Goal: Transaction & Acquisition: Purchase product/service

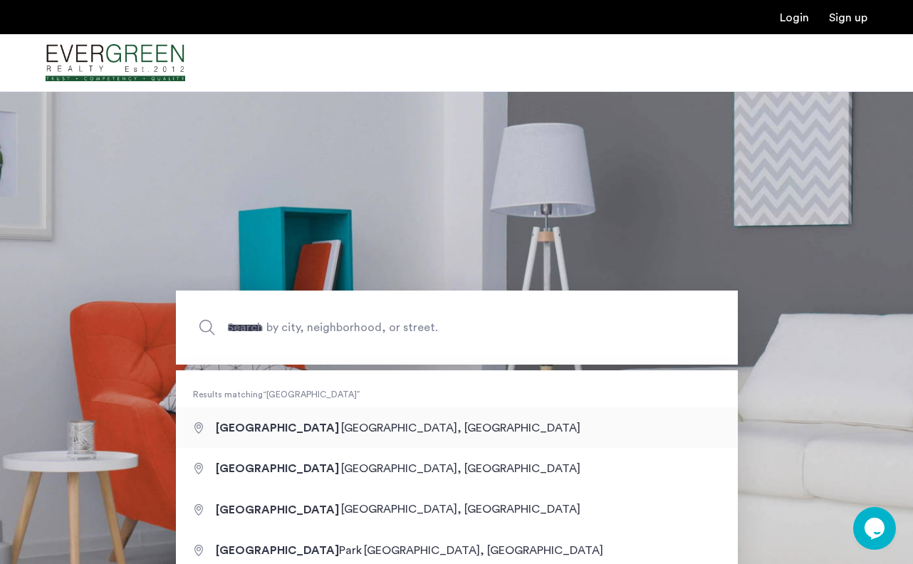
type input "**********"
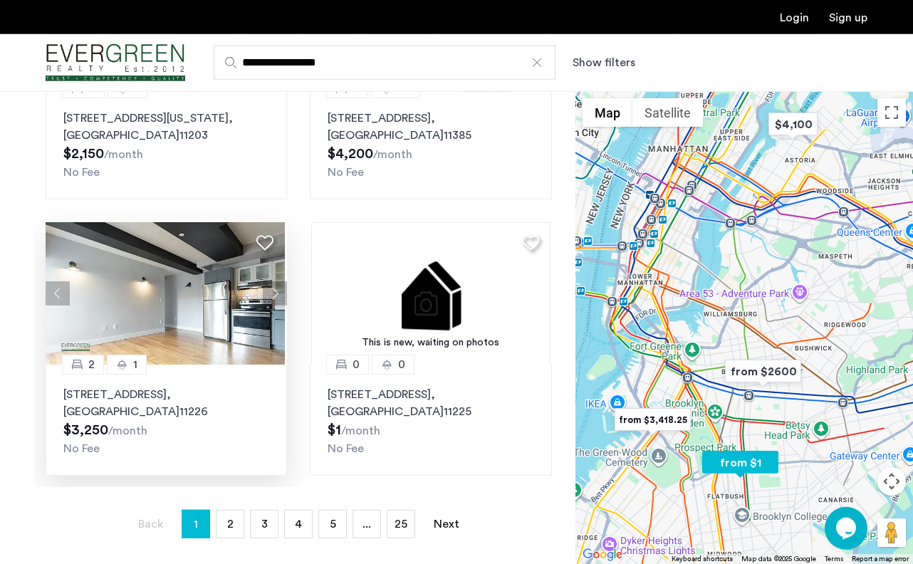
scroll to position [218, 0]
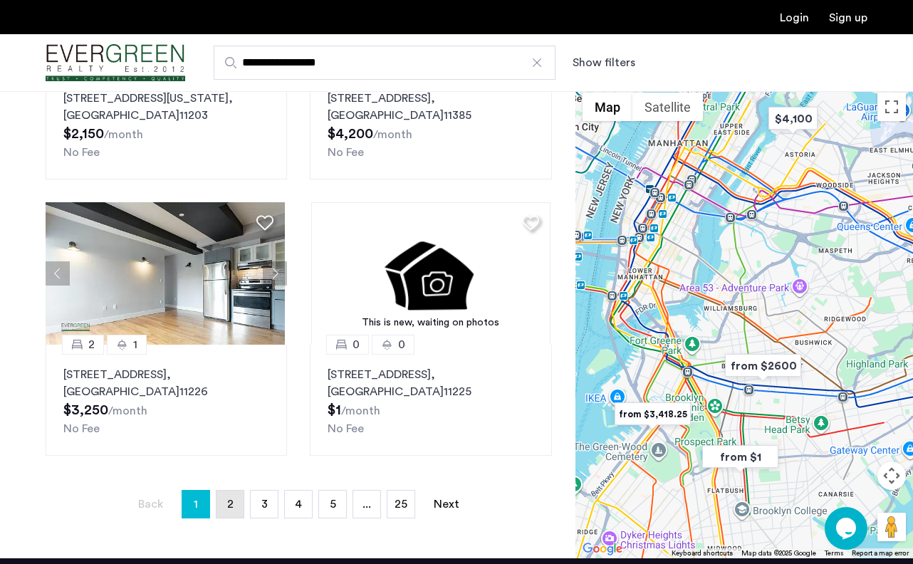
click at [231, 497] on link "page 2" at bounding box center [229, 504] width 27 height 27
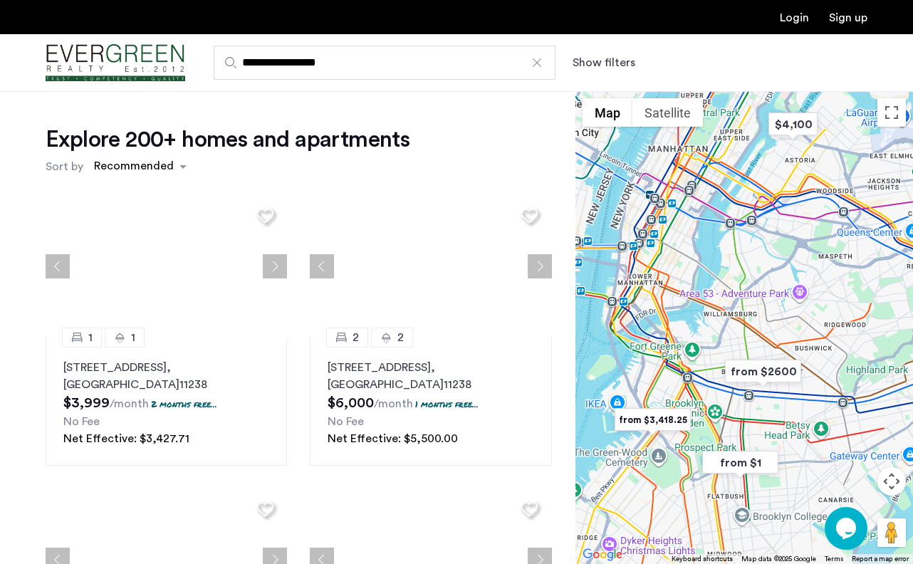
scroll to position [1278, 0]
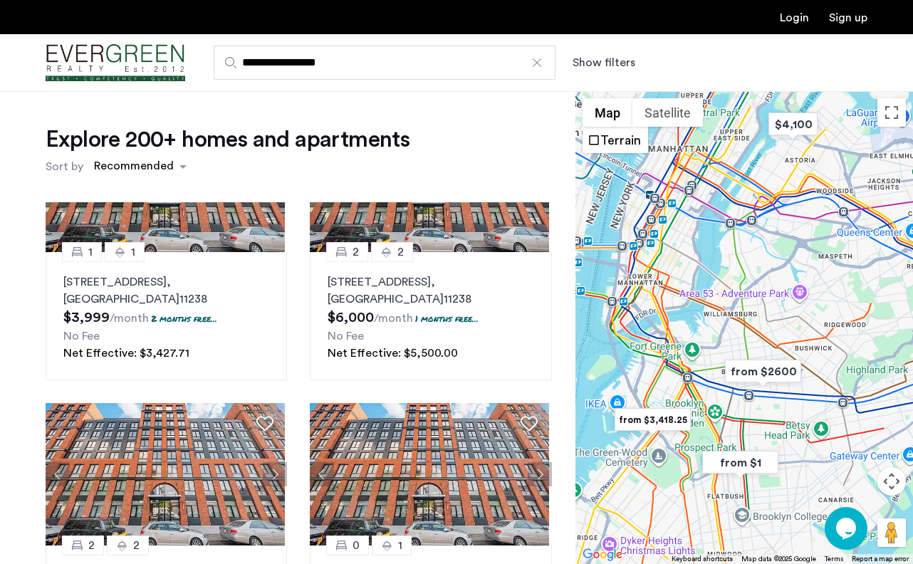
click at [596, 66] on button "Show filters" at bounding box center [604, 62] width 63 height 17
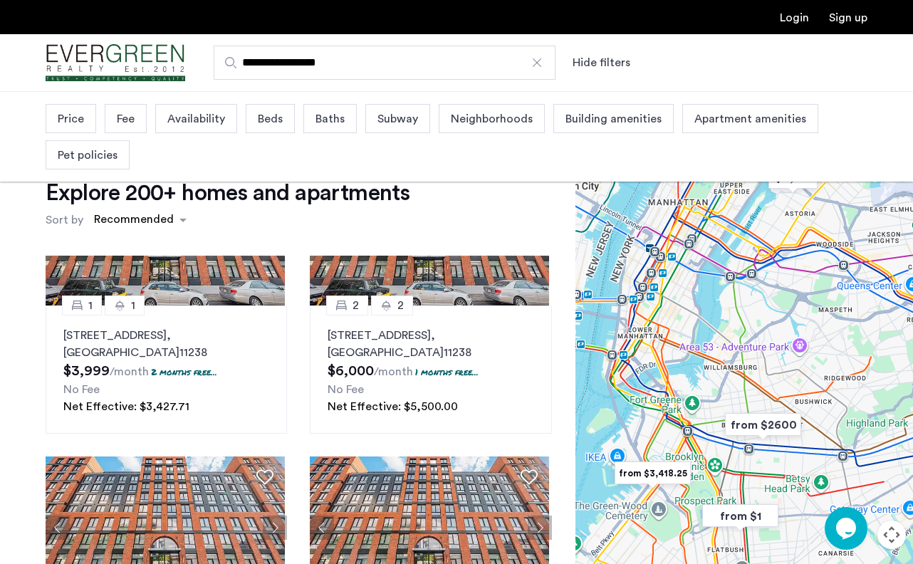
click at [64, 120] on span "Price" at bounding box center [71, 118] width 26 height 17
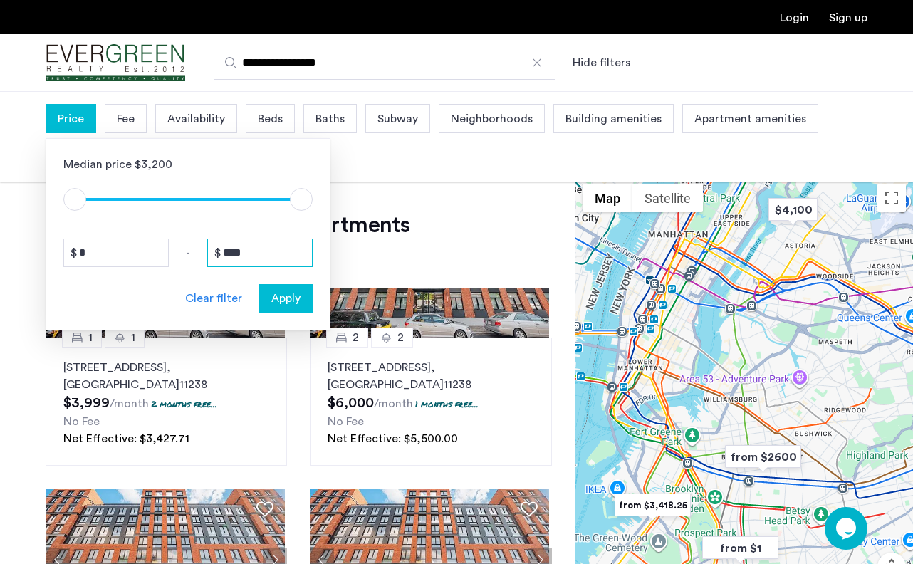
drag, startPoint x: 266, startPoint y: 260, endPoint x: 168, endPoint y: 249, distance: 98.2
click at [207, 249] on input "****" at bounding box center [259, 253] width 105 height 28
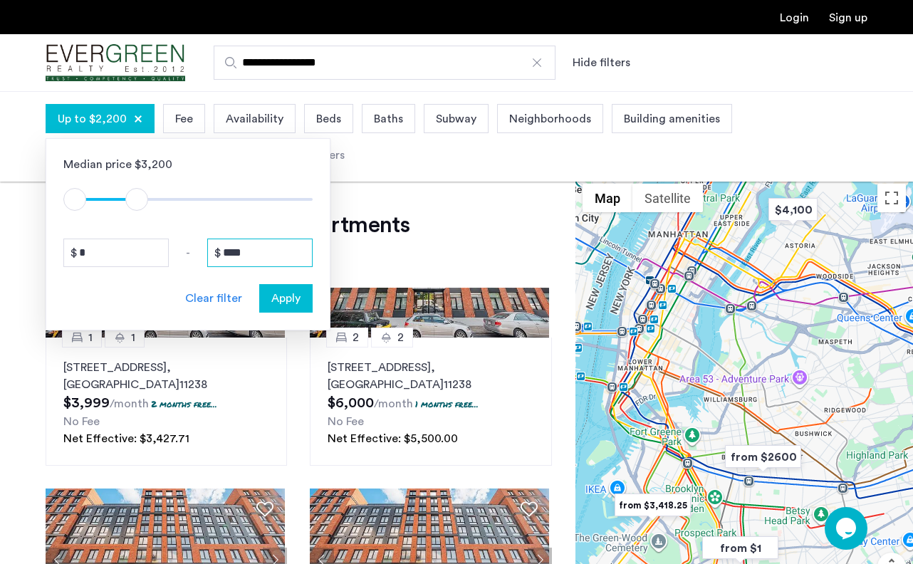
type input "****"
click at [293, 290] on span "Apply" at bounding box center [285, 298] width 29 height 17
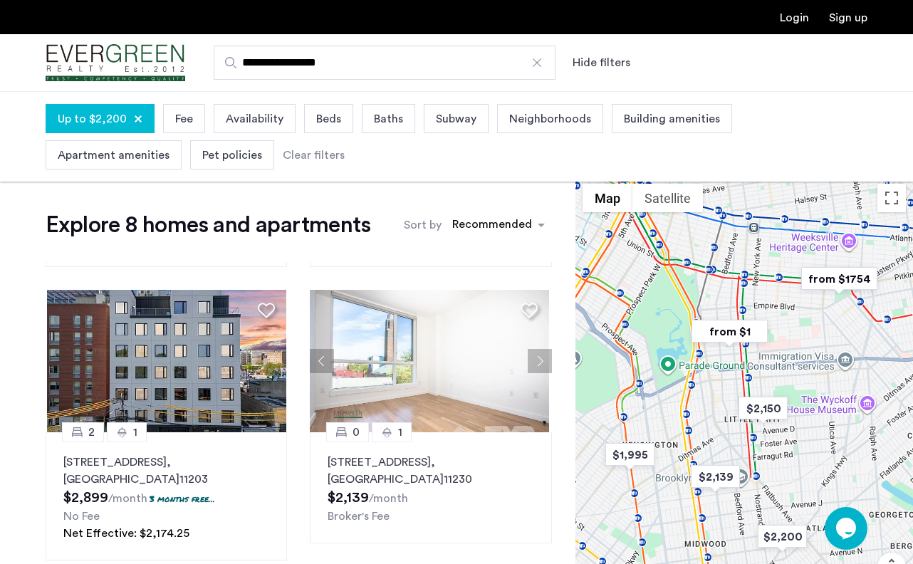
scroll to position [273, 0]
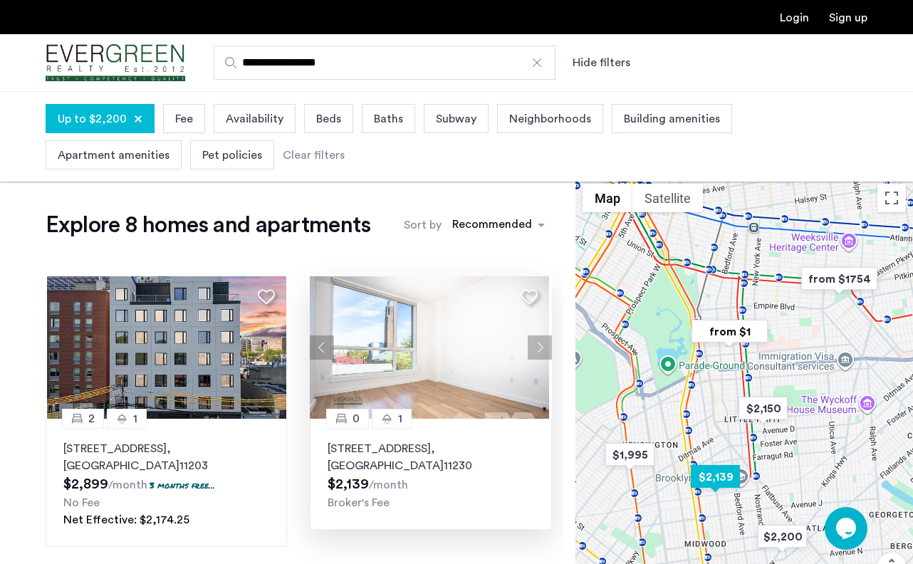
click at [532, 343] on button "Next apartment" at bounding box center [540, 347] width 24 height 24
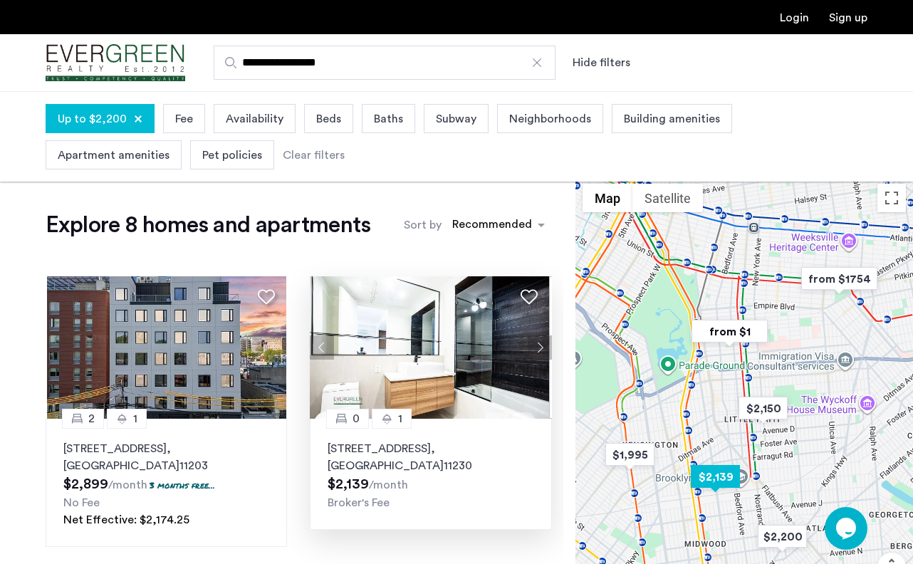
click at [531, 343] on button "Next apartment" at bounding box center [540, 347] width 24 height 24
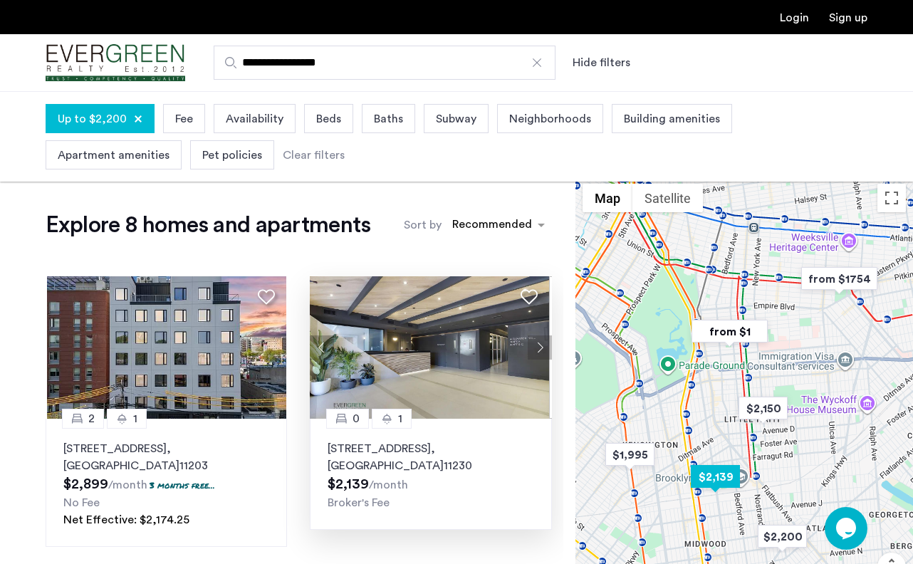
click at [531, 343] on button "Next apartment" at bounding box center [540, 347] width 24 height 24
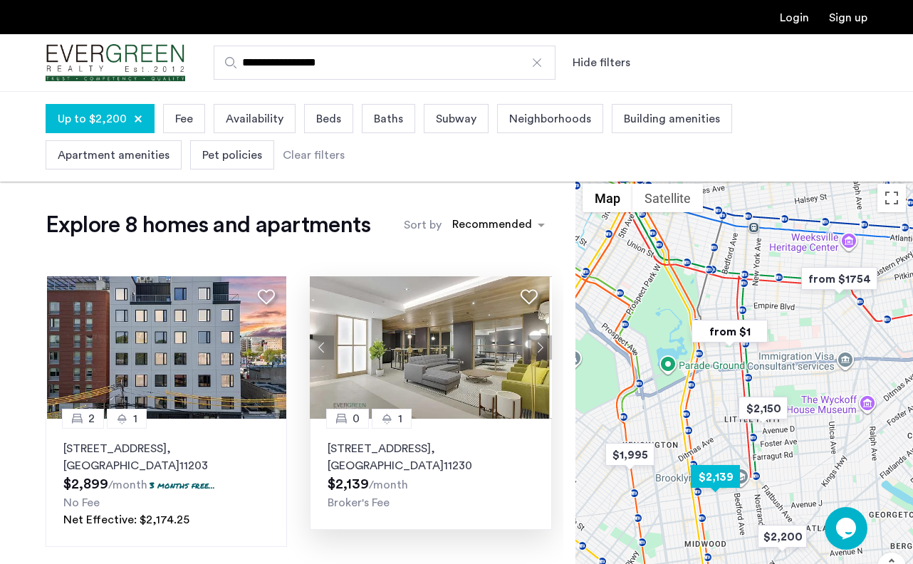
click at [531, 343] on button "Next apartment" at bounding box center [540, 347] width 24 height 24
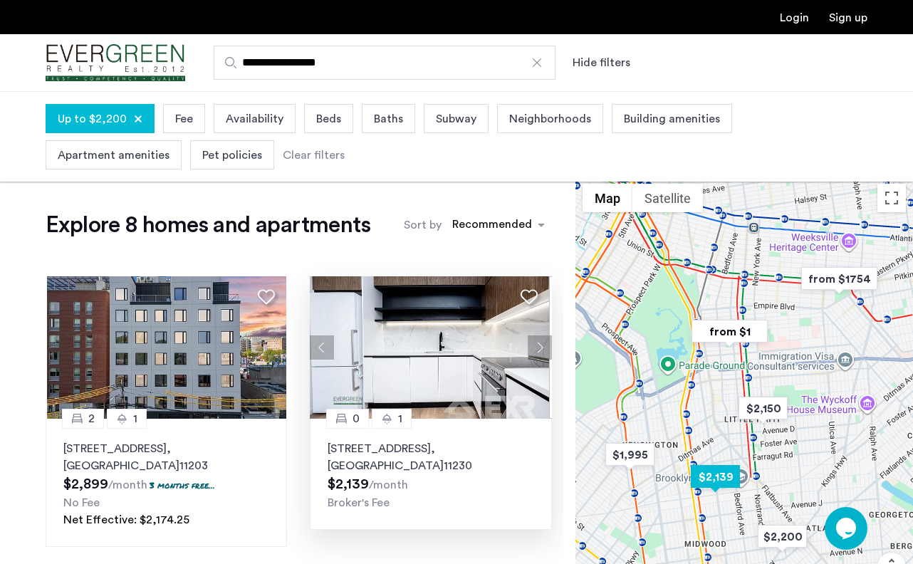
click at [531, 343] on button "Next apartment" at bounding box center [540, 347] width 24 height 24
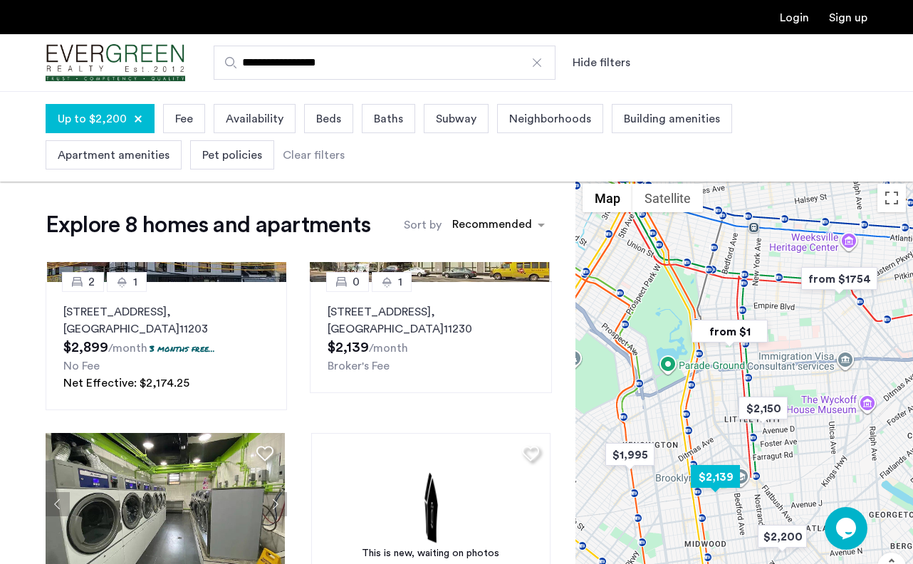
scroll to position [547, 0]
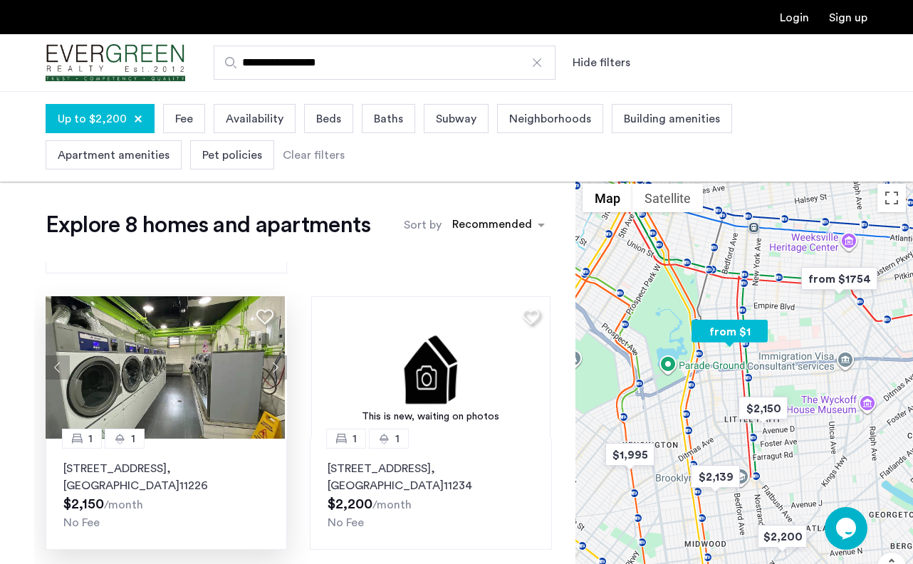
click at [269, 370] on button "Next apartment" at bounding box center [275, 367] width 24 height 24
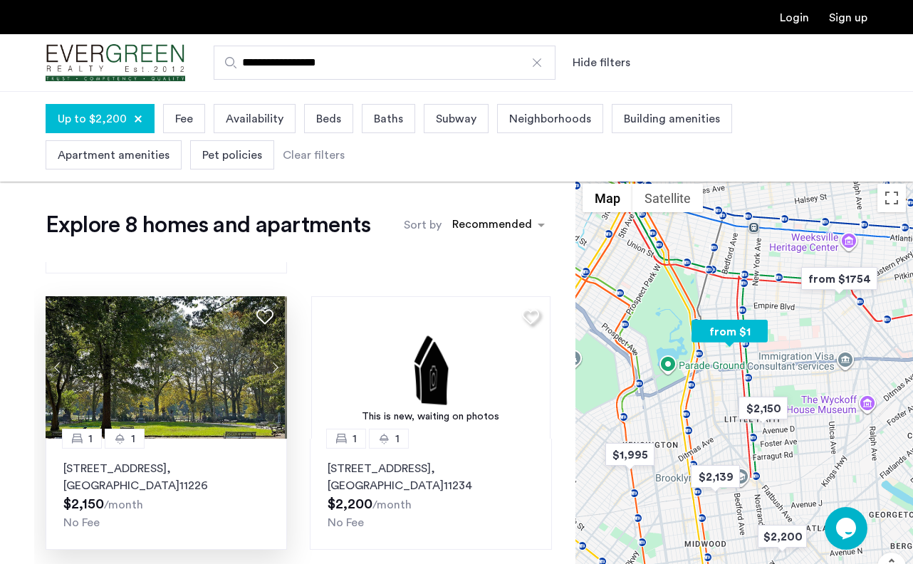
click at [271, 365] on button "Next apartment" at bounding box center [275, 367] width 24 height 24
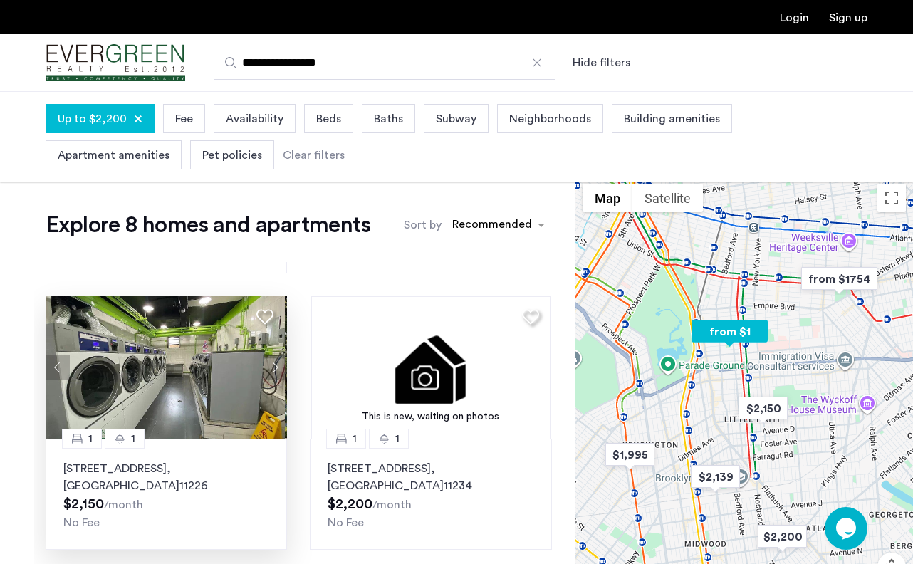
click at [271, 365] on button "Next apartment" at bounding box center [275, 367] width 24 height 24
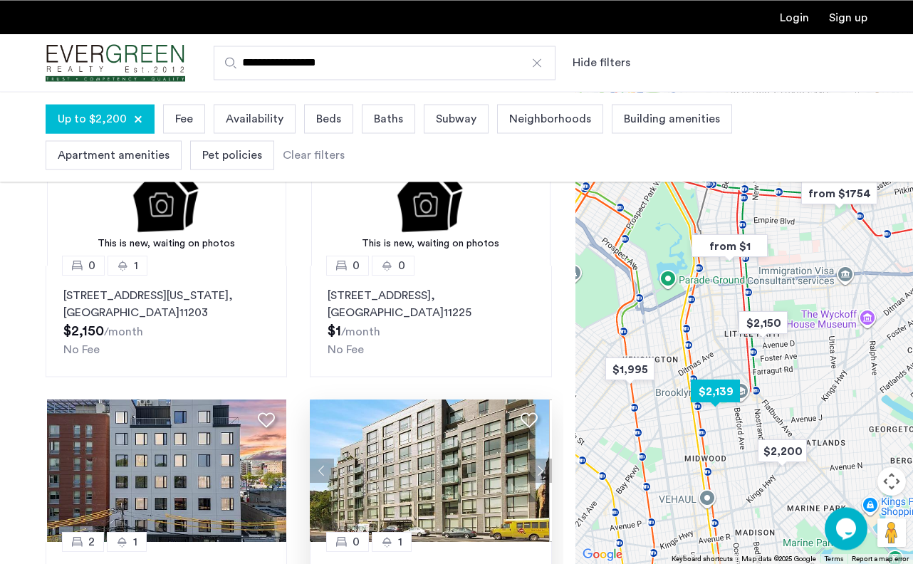
scroll to position [145, 0]
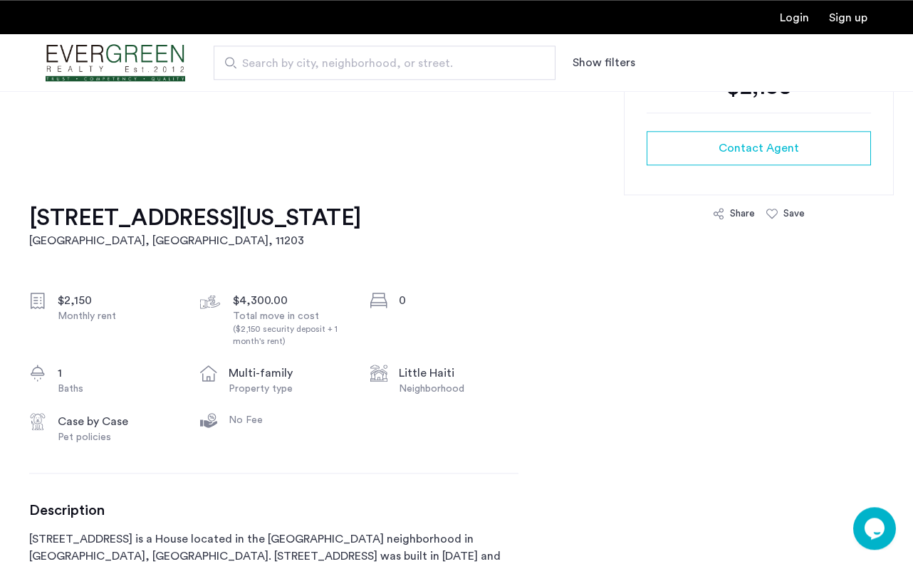
scroll to position [363, 0]
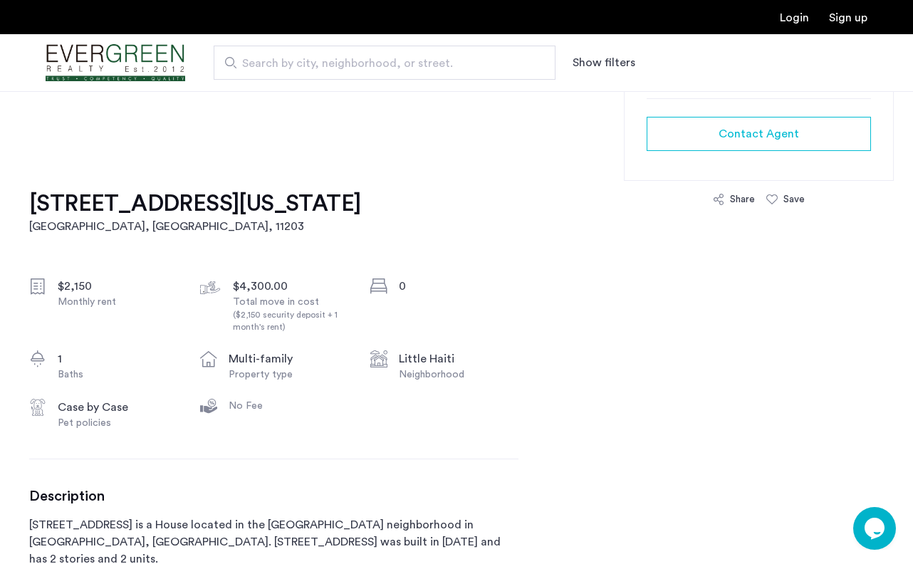
drag, startPoint x: 28, startPoint y: 202, endPoint x: 312, endPoint y: 208, distance: 284.2
copy h1 "1248 New York Ave, Unit 4B"
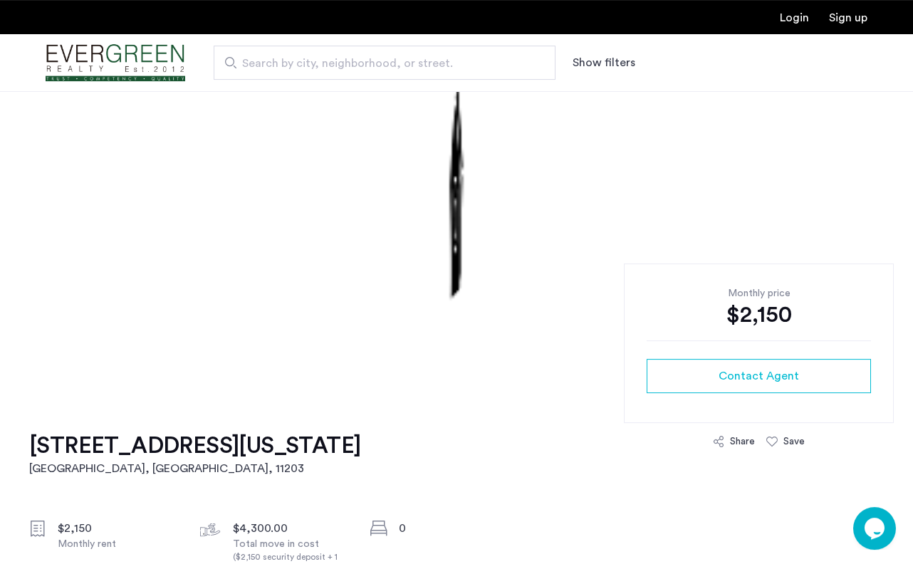
scroll to position [218, 0]
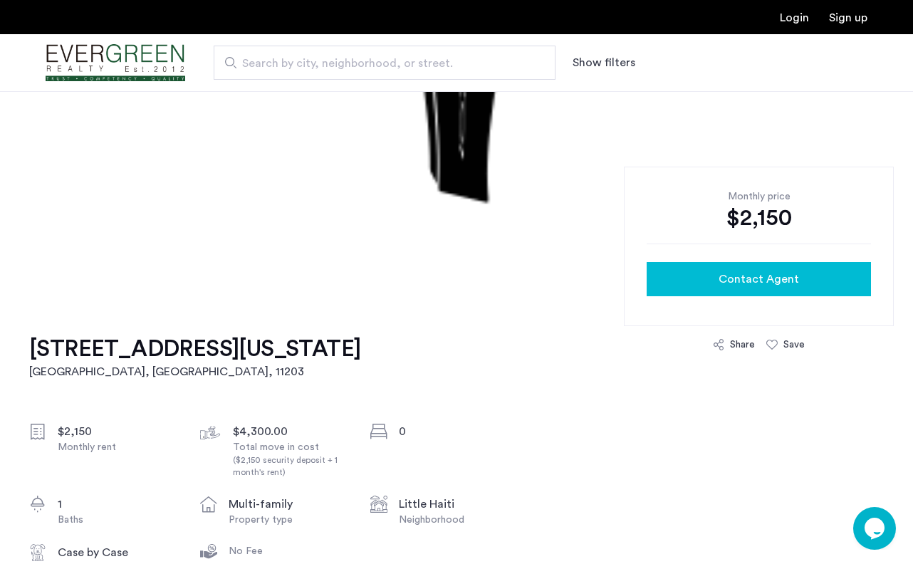
click at [769, 281] on span "Contact Agent" at bounding box center [759, 279] width 80 height 17
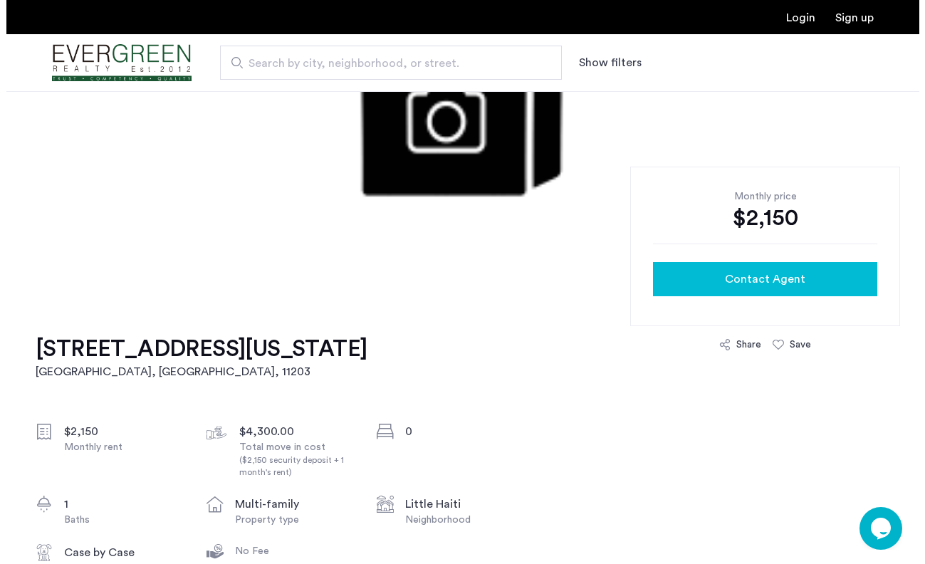
scroll to position [0, 0]
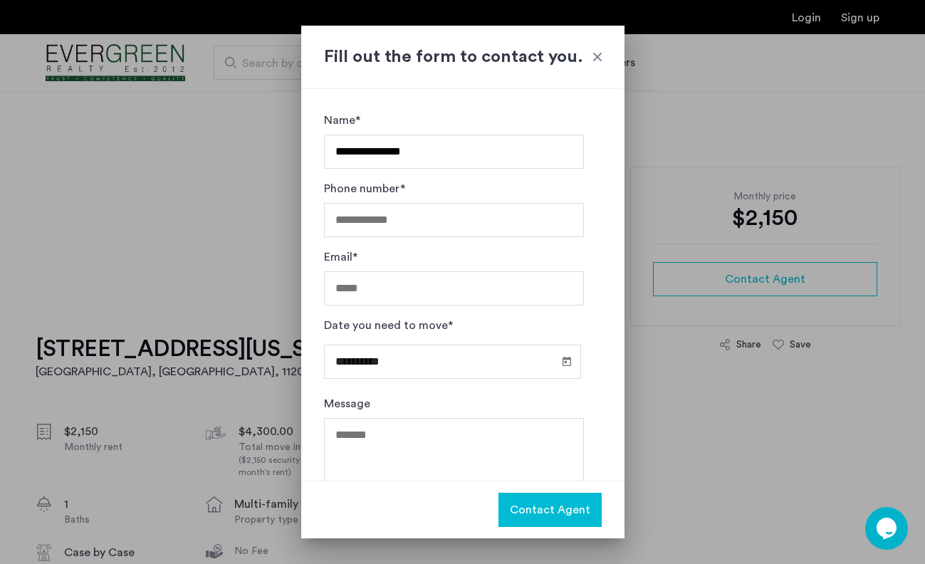
type input "**********"
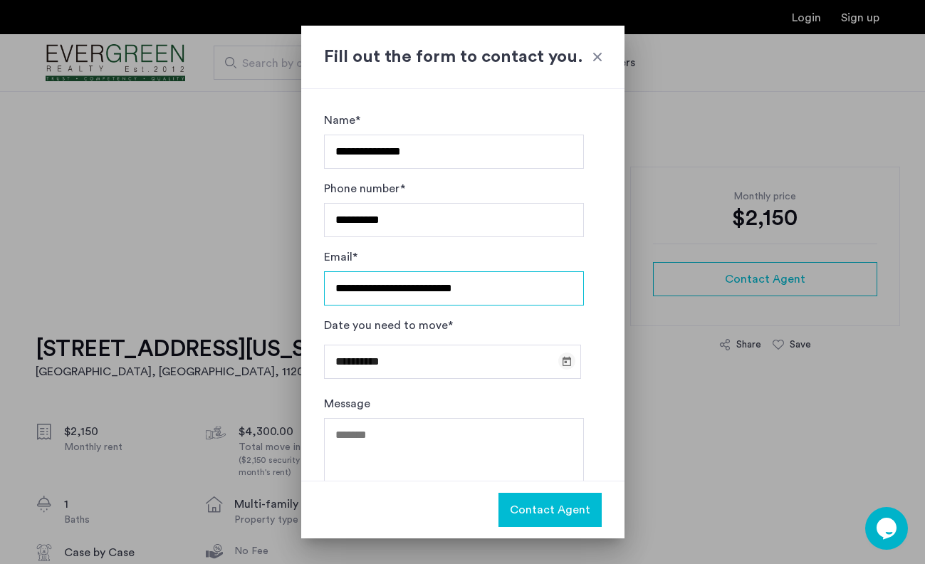
type input "**********"
click at [554, 359] on span "Open calendar" at bounding box center [567, 361] width 34 height 34
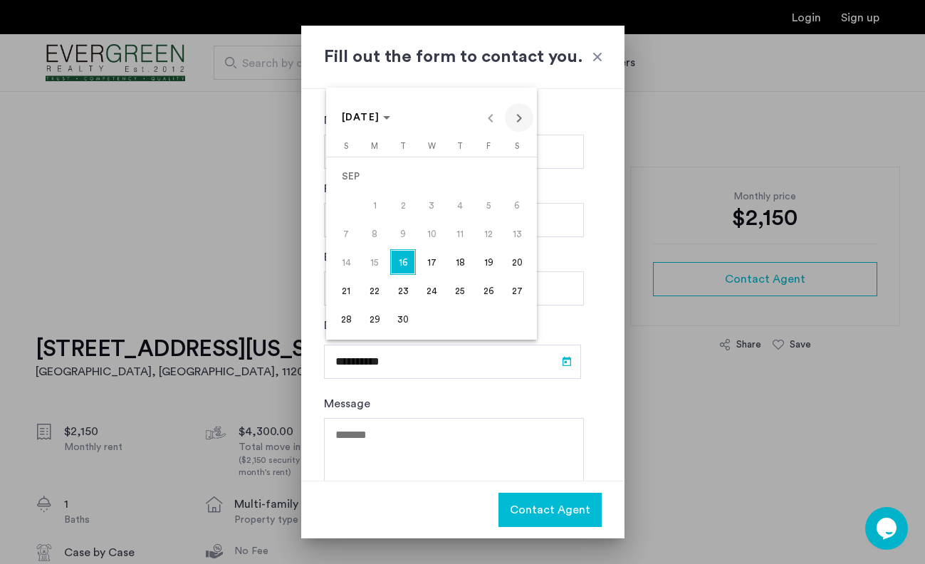
click at [523, 116] on span "Next month" at bounding box center [519, 117] width 28 height 28
click at [435, 179] on span "1" at bounding box center [432, 177] width 26 height 26
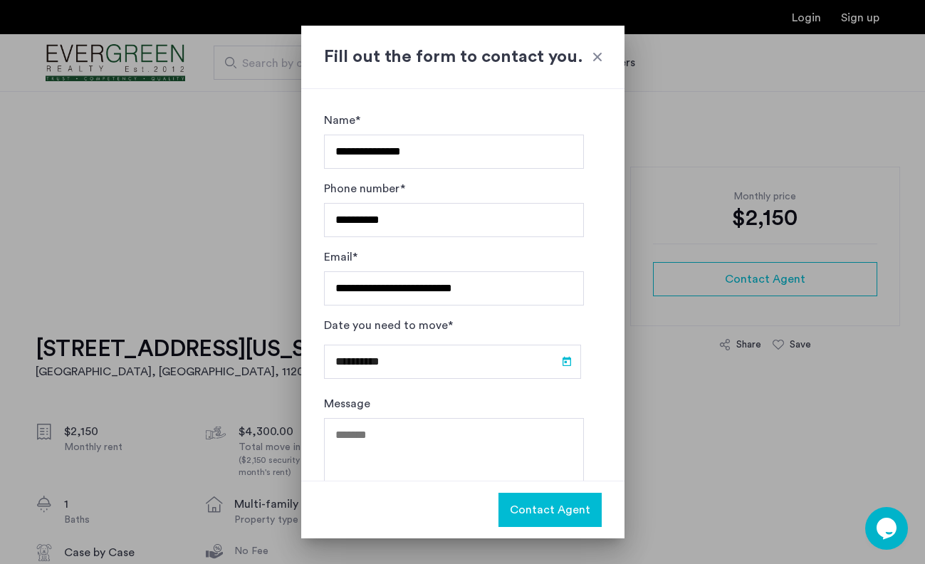
type input "**********"
click at [488, 391] on div "**********" at bounding box center [454, 356] width 260 height 78
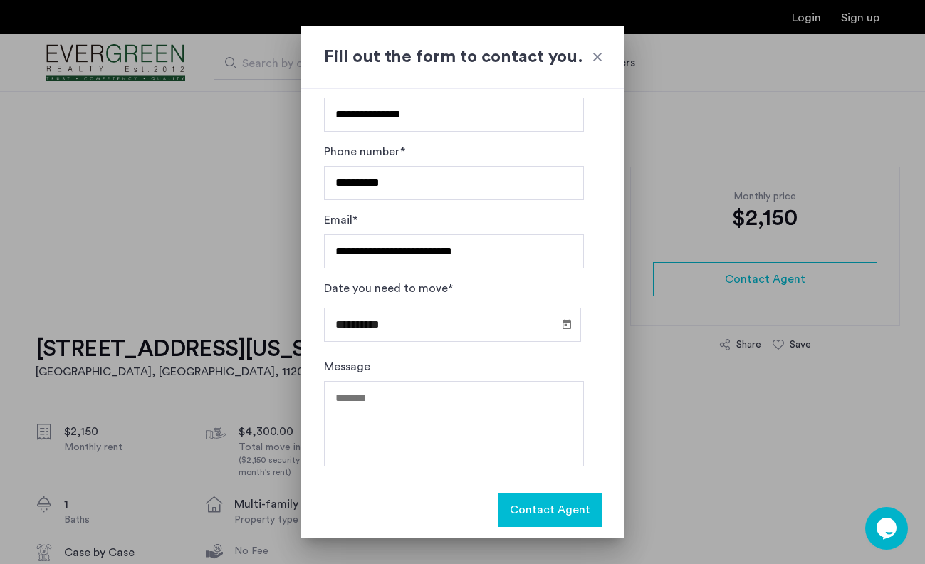
scroll to position [38, 0]
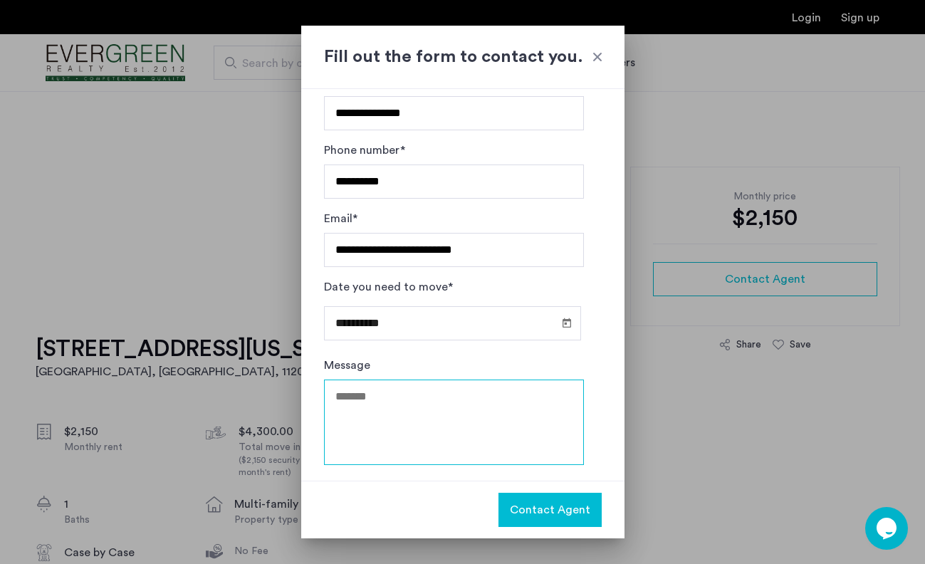
click at [432, 415] on textarea "Message" at bounding box center [454, 422] width 260 height 85
click at [395, 406] on textarea "Message" at bounding box center [454, 422] width 260 height 85
type textarea "**********"
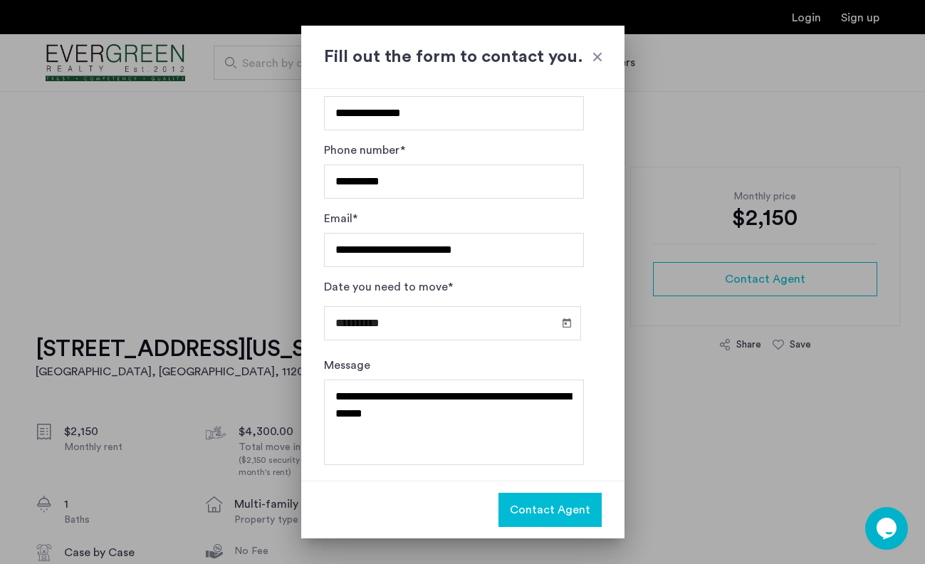
click at [565, 509] on span "Contact Agent" at bounding box center [550, 509] width 80 height 17
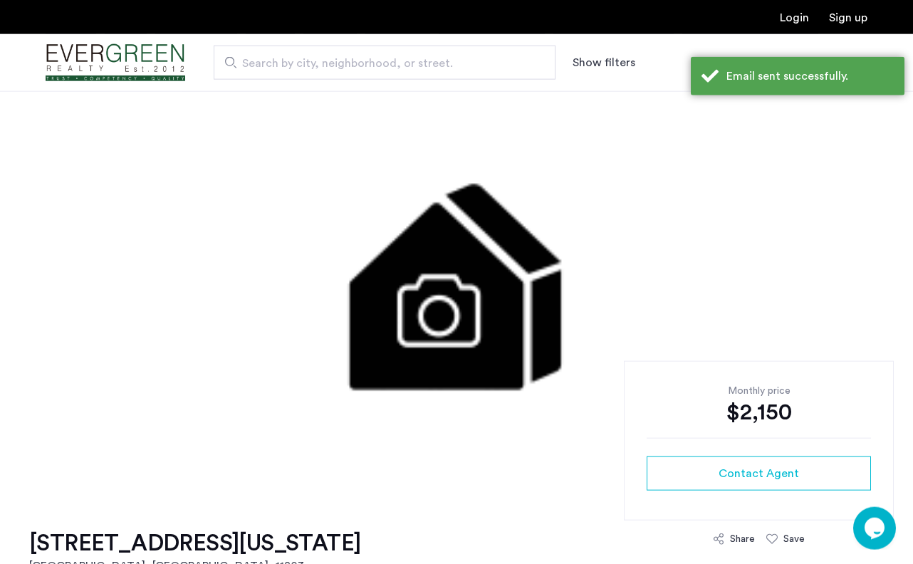
scroll to position [0, 0]
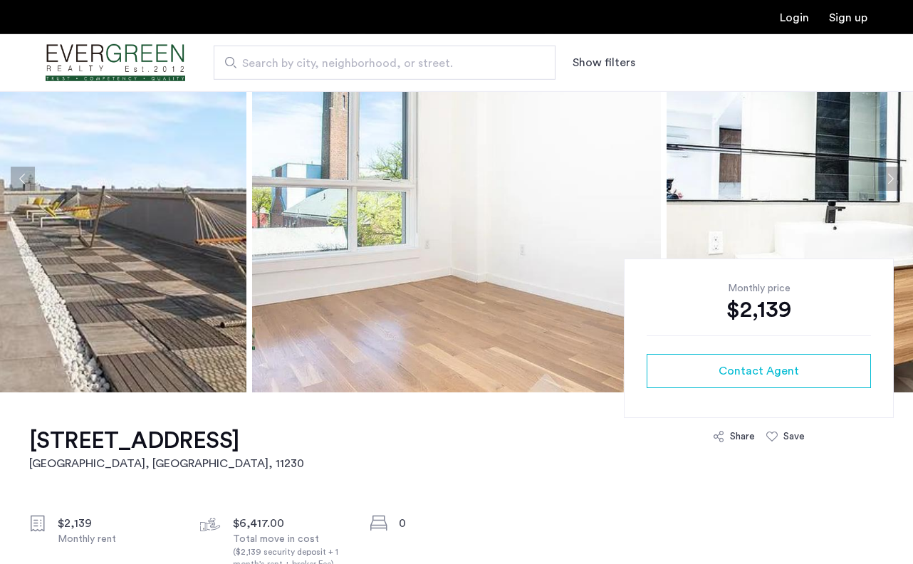
scroll to position [291, 0]
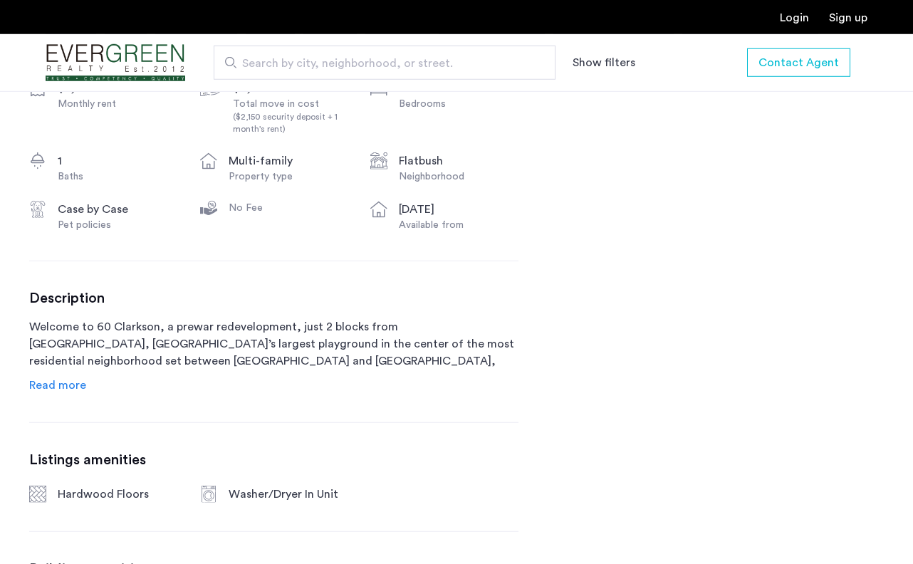
scroll to position [581, 0]
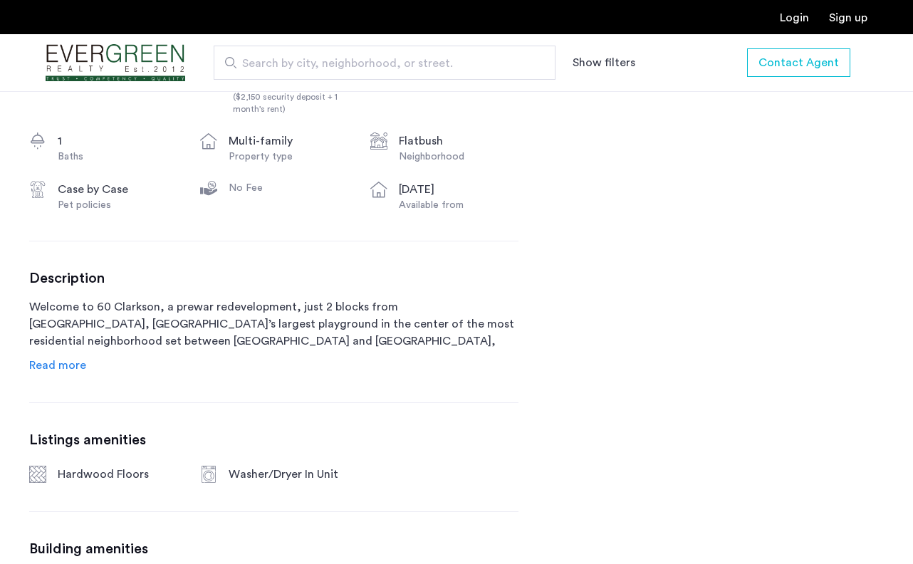
click at [45, 362] on span "Read more" at bounding box center [57, 365] width 57 height 11
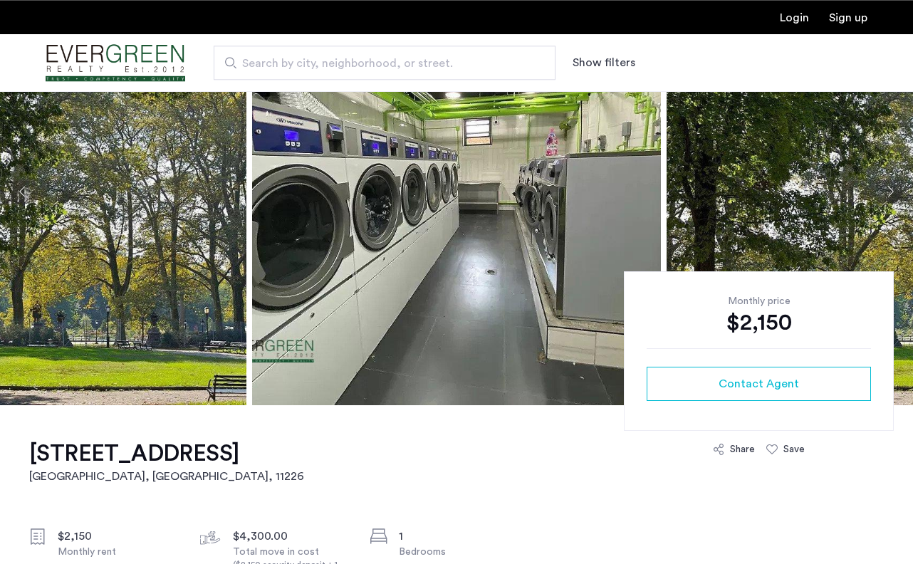
scroll to position [291, 0]
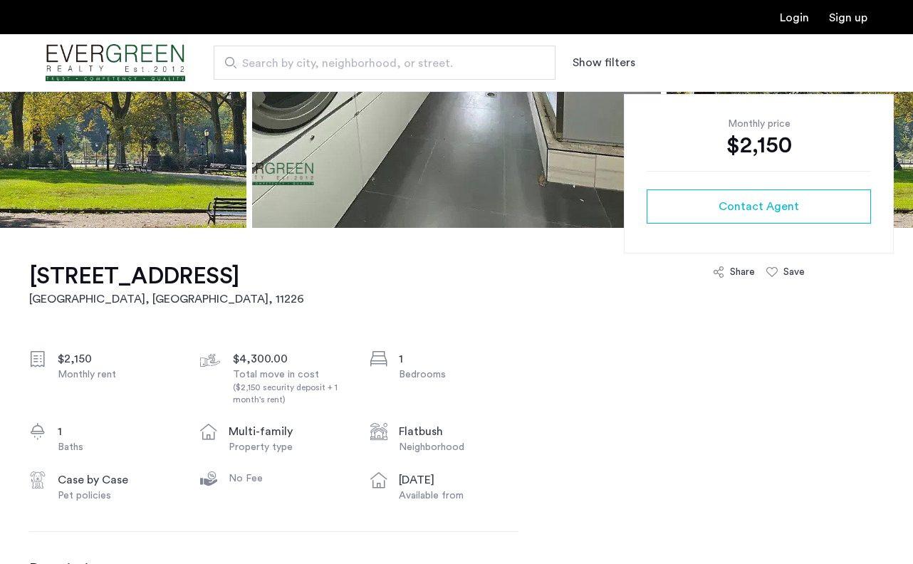
drag, startPoint x: 313, startPoint y: 277, endPoint x: 6, endPoint y: 276, distance: 306.9
copy h1 "60 Clarkson Avenue, Unit 4D"
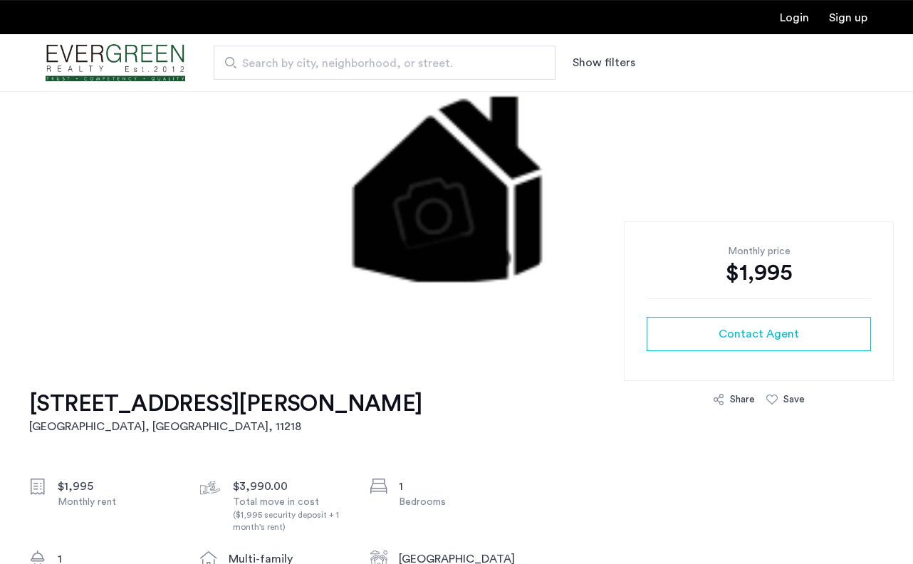
scroll to position [291, 0]
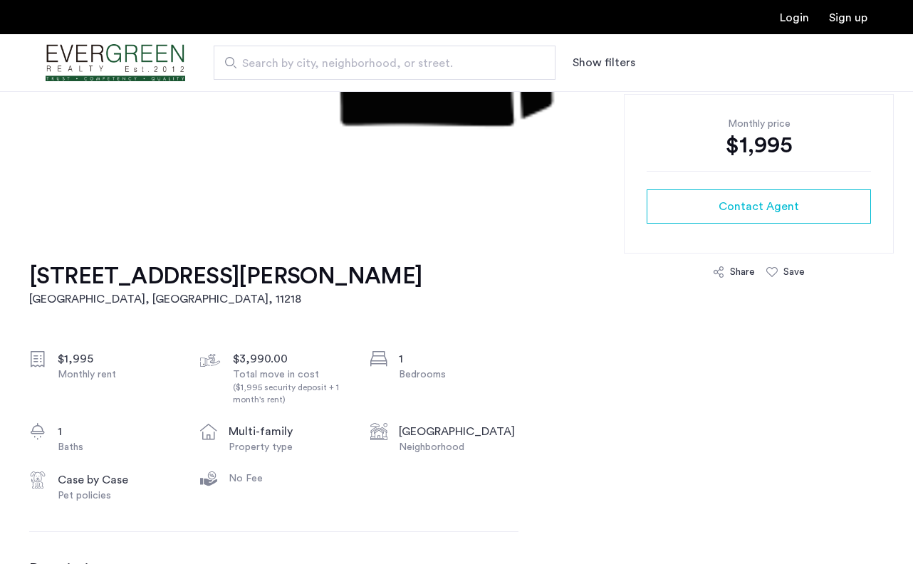
drag, startPoint x: 362, startPoint y: 276, endPoint x: 13, endPoint y: 269, distance: 349.7
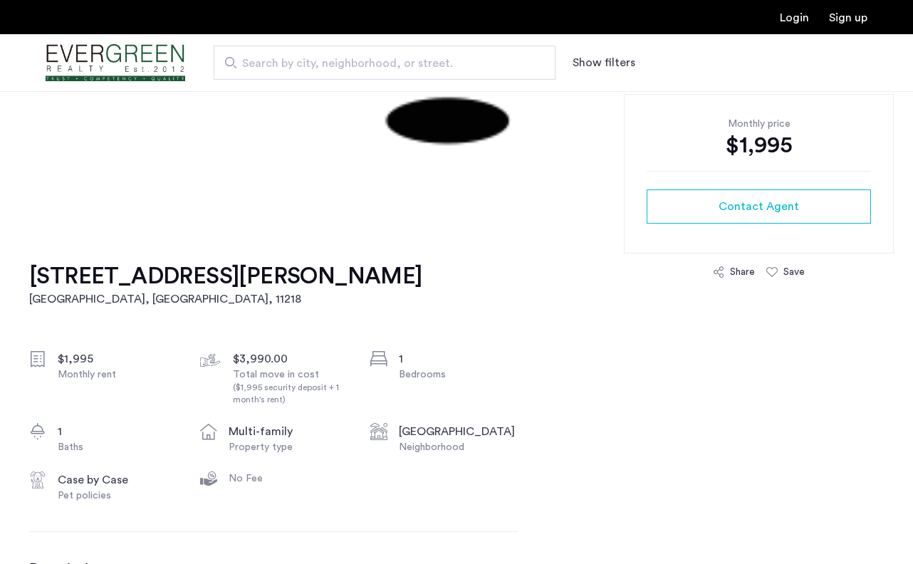
click at [29, 269] on div "[STREET_ADDRESS][PERSON_NAME] $1,995 Monthly rent $3,990.00 Total move in cost …" at bounding box center [273, 489] width 489 height 523
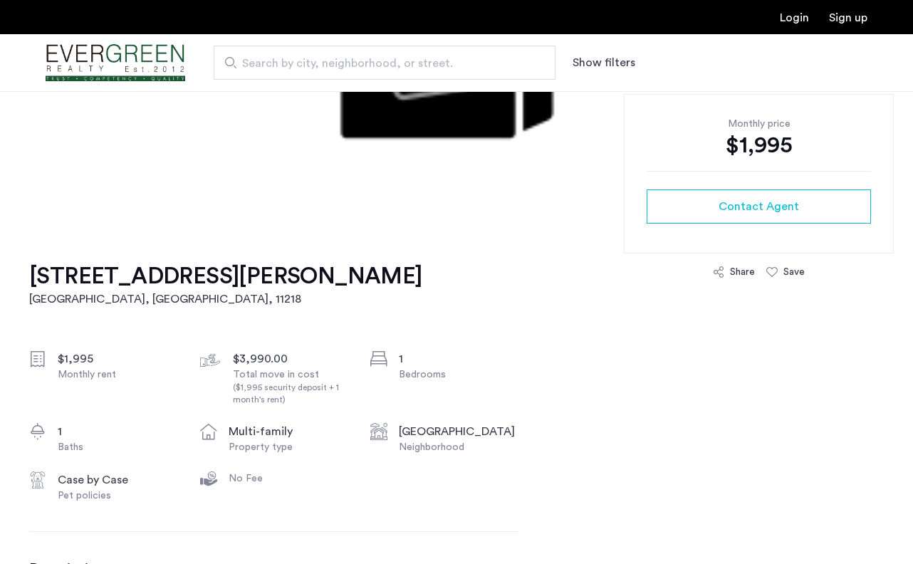
copy h1 "[STREET_ADDRESS][PERSON_NAME]"
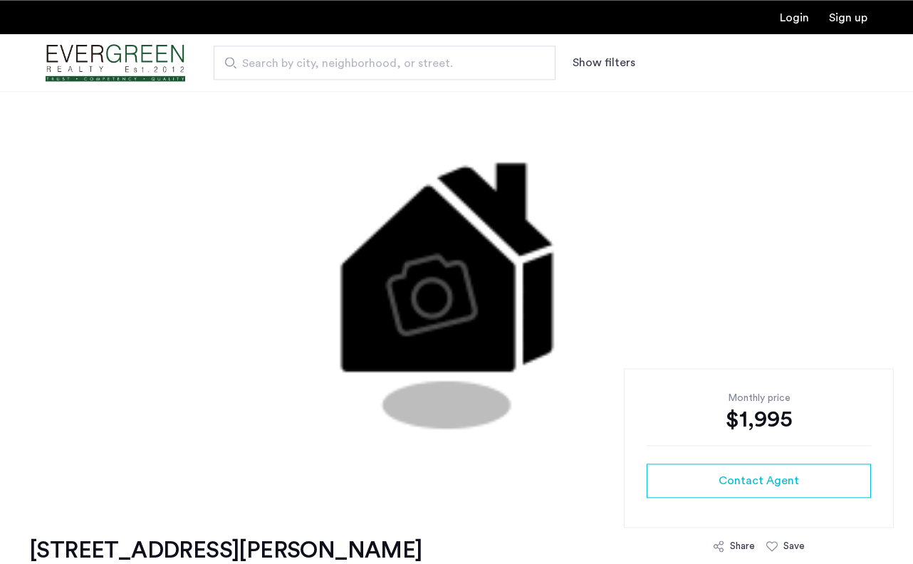
scroll to position [0, 0]
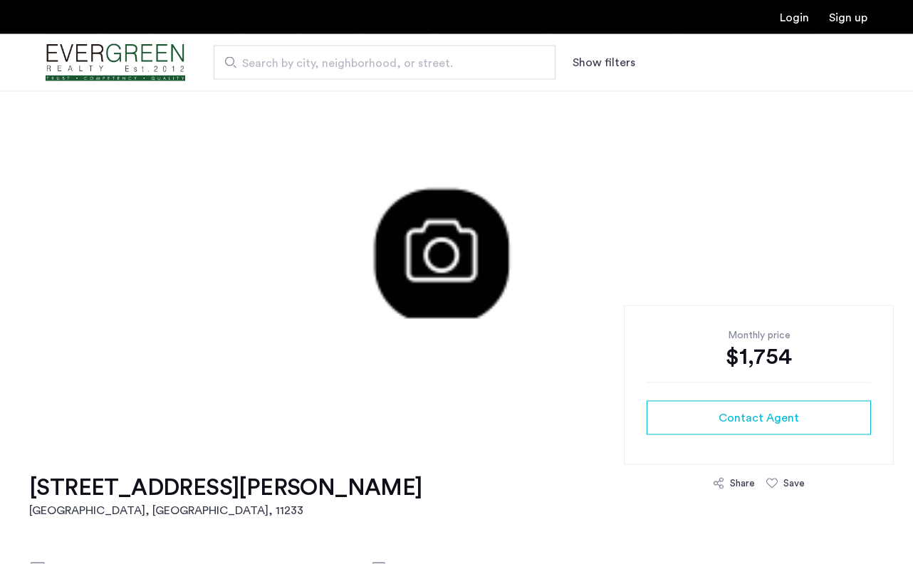
scroll to position [73, 0]
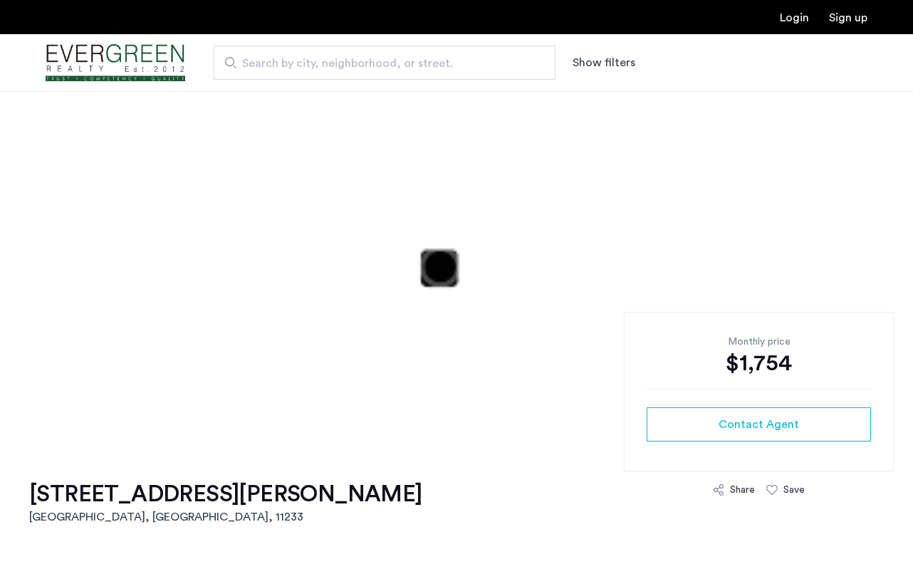
drag, startPoint x: 22, startPoint y: 487, endPoint x: 375, endPoint y: 479, distance: 353.3
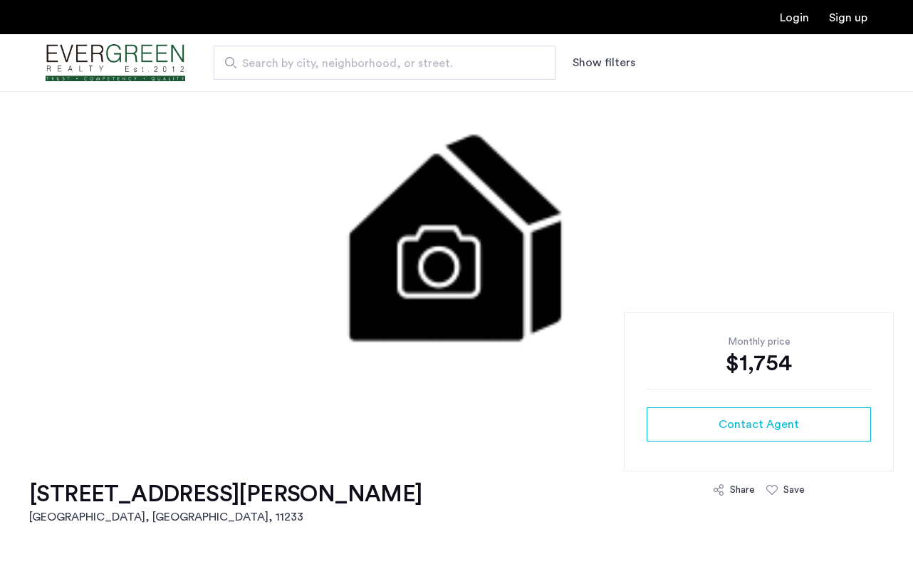
copy h1 "[STREET_ADDRESS][PERSON_NAME]"
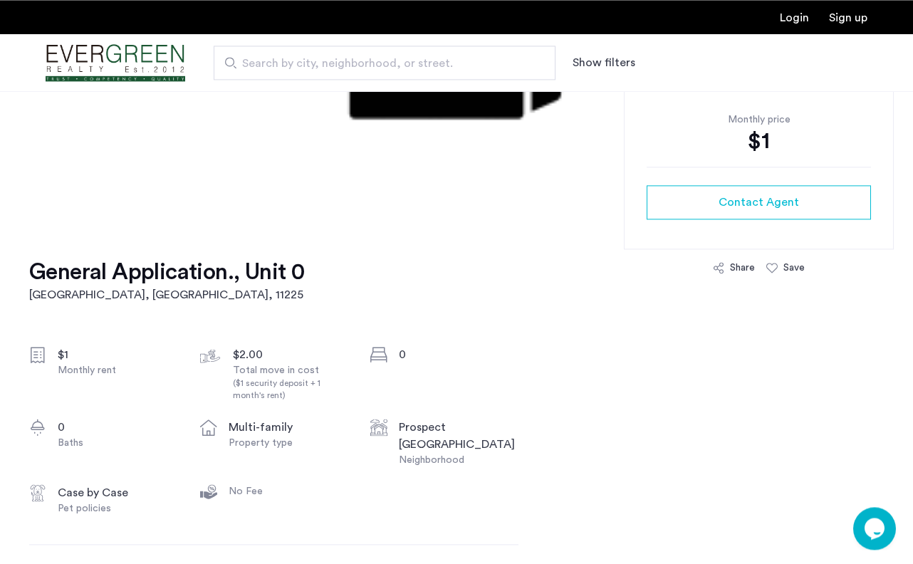
scroll to position [291, 0]
